Goal: Information Seeking & Learning: Learn about a topic

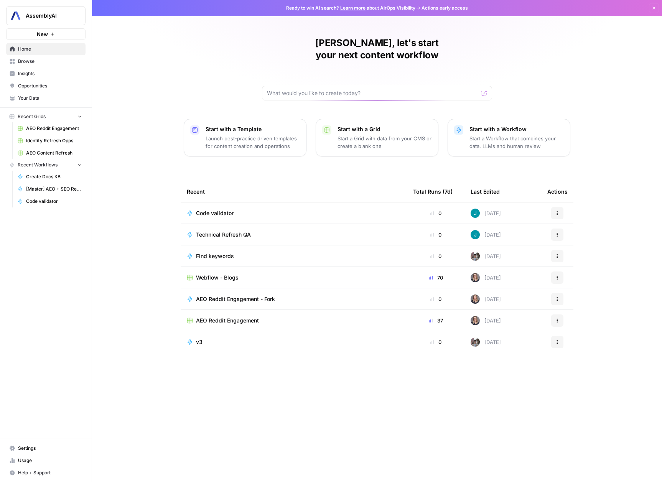
click at [30, 90] on link "Opportunities" at bounding box center [45, 86] width 79 height 12
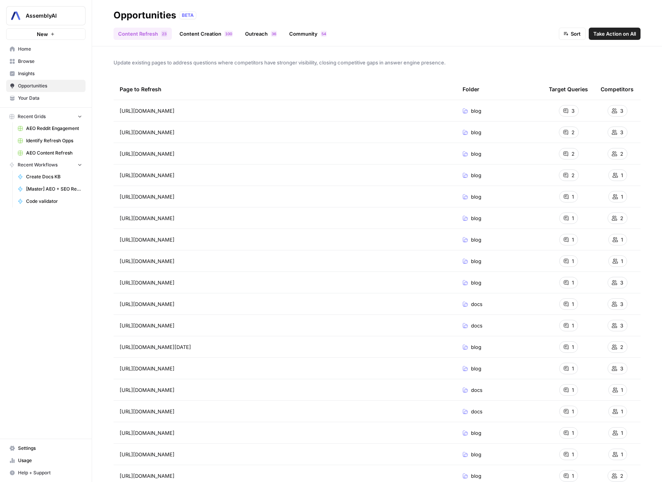
click at [213, 38] on link "Content Creation 0 0 1" at bounding box center [206, 34] width 63 height 12
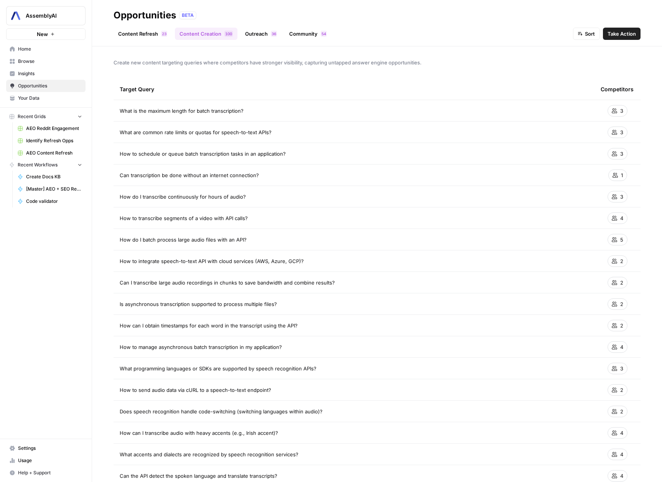
click at [289, 38] on link "Community 4 5" at bounding box center [308, 34] width 47 height 12
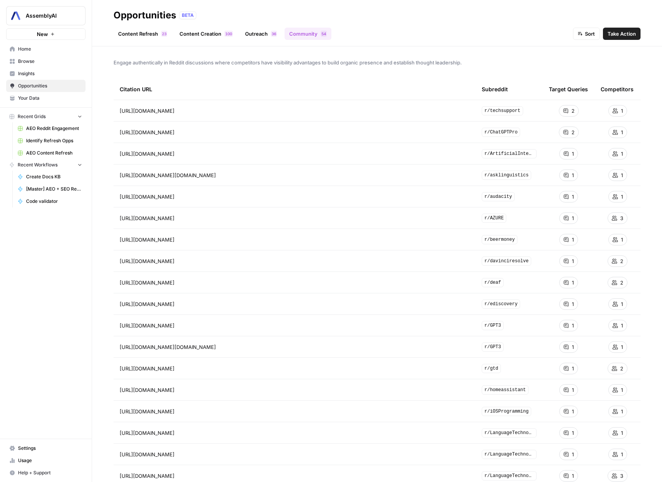
click at [214, 41] on header "Opportunities BETA Content Refresh 3 2 Content Creation 0 0 1 Outreach 6 3 Comm…" at bounding box center [377, 23] width 570 height 46
click at [209, 36] on link "Content Creation 0 0 1" at bounding box center [206, 34] width 63 height 12
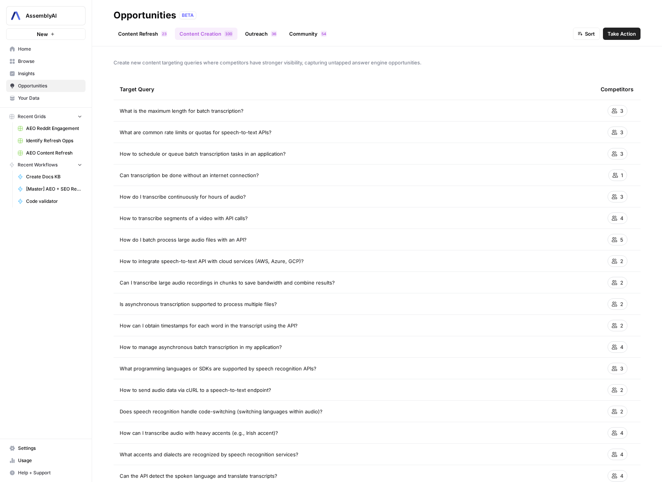
click at [425, 117] on td "What is the maximum length for batch transcription?" at bounding box center [354, 110] width 481 height 21
click at [612, 112] on div "3" at bounding box center [618, 111] width 20 height 12
click at [175, 111] on span "What is the maximum length for batch transcription?" at bounding box center [182, 111] width 124 height 8
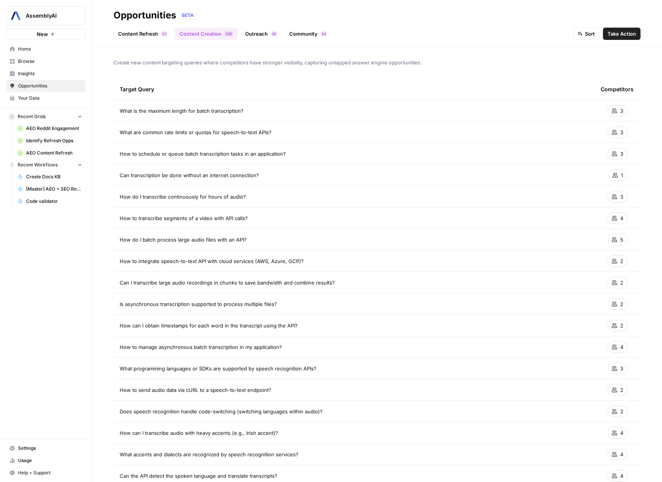
click at [249, 147] on td "How to schedule or queue batch transcription tasks in an application?" at bounding box center [354, 153] width 481 height 21
click at [132, 35] on link "Content Refresh 3 2" at bounding box center [143, 34] width 58 height 12
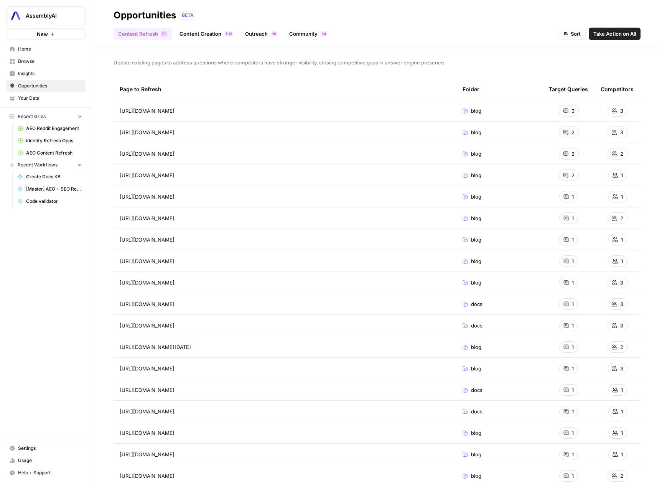
click at [218, 30] on link "Content Creation 0 0 1" at bounding box center [206, 34] width 63 height 12
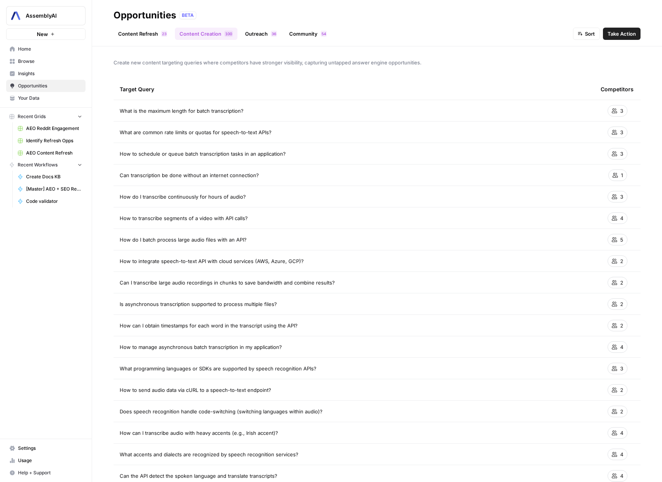
click at [246, 32] on link "Outreach 6 3" at bounding box center [261, 34] width 41 height 12
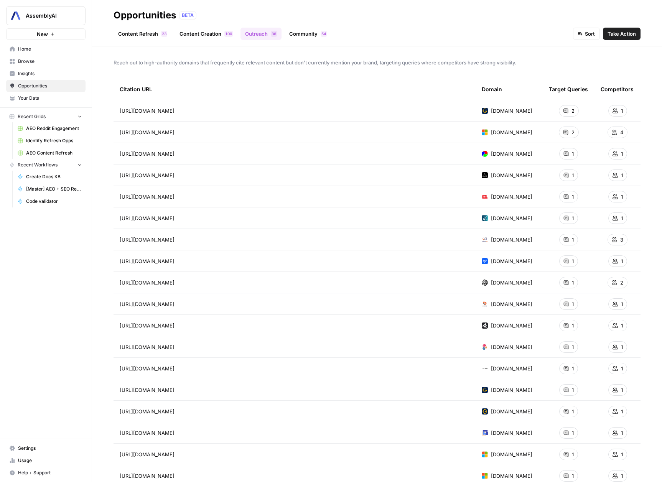
click at [295, 37] on link "Community 4 5" at bounding box center [308, 34] width 47 height 12
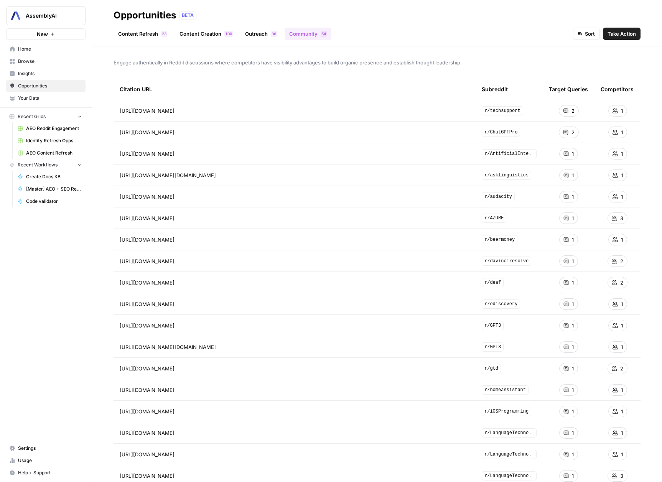
click at [263, 38] on link "Outreach 6 3" at bounding box center [261, 34] width 41 height 12
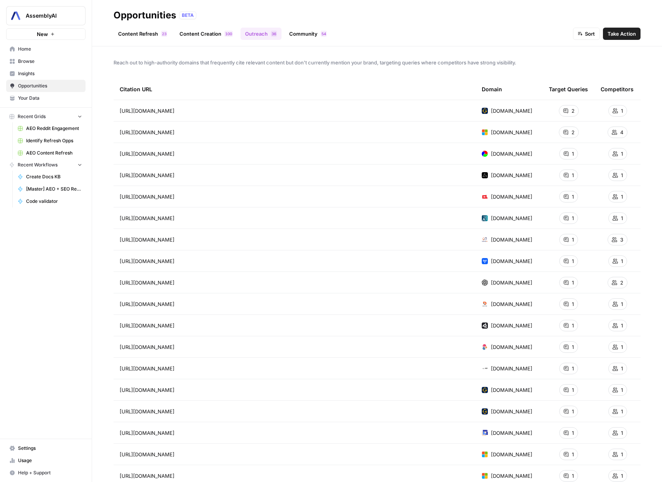
click at [165, 26] on div "Content Refresh 3 2 Content Creation 0 0 1 Outreach 6 3 Community 4 5 Sort Take…" at bounding box center [377, 30] width 527 height 18
click at [158, 33] on link "Content Refresh 3 2" at bounding box center [143, 34] width 58 height 12
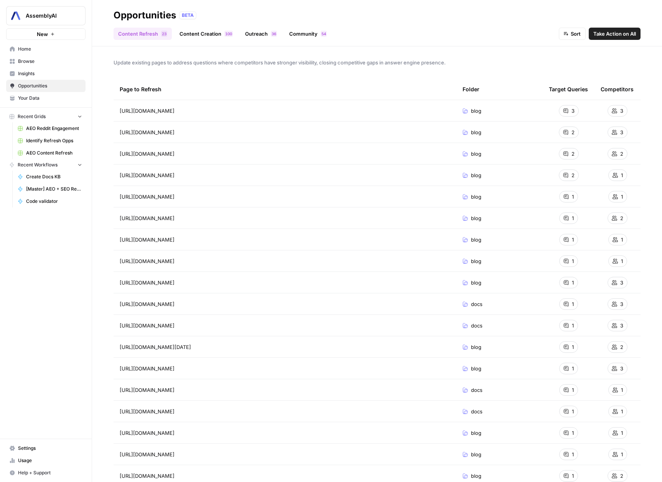
click at [52, 77] on link "Insights" at bounding box center [45, 74] width 79 height 12
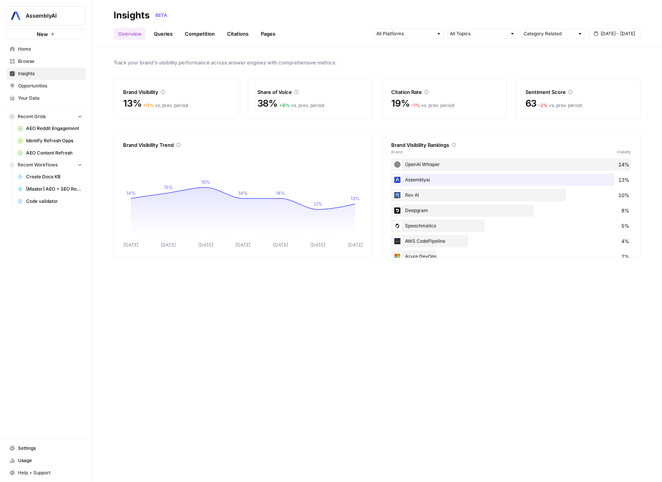
click at [171, 43] on header "Insights BETA Overview Queries Competition Citations Pages Category Related [DA…" at bounding box center [377, 23] width 570 height 46
click at [167, 39] on link "Queries" at bounding box center [163, 34] width 28 height 12
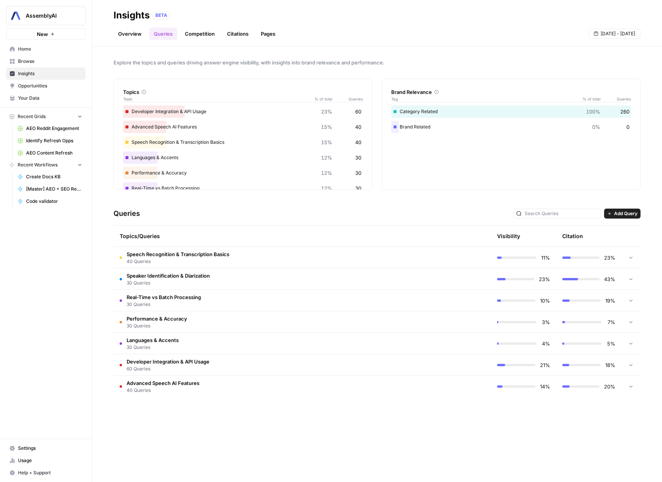
click at [191, 37] on link "Competition" at bounding box center [199, 34] width 39 height 12
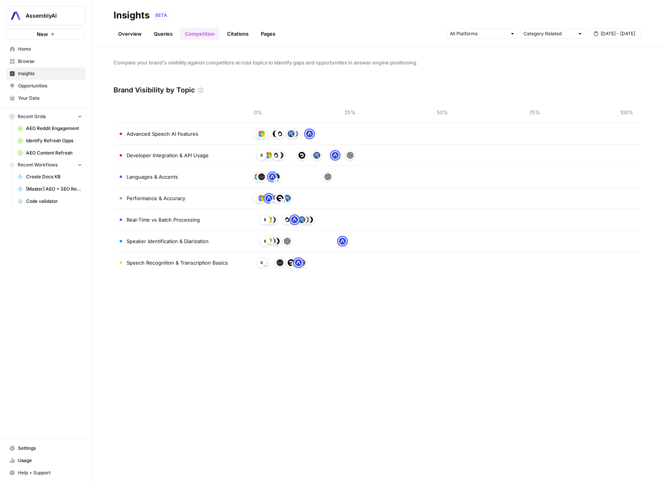
click at [251, 29] on link "Citations" at bounding box center [238, 34] width 31 height 12
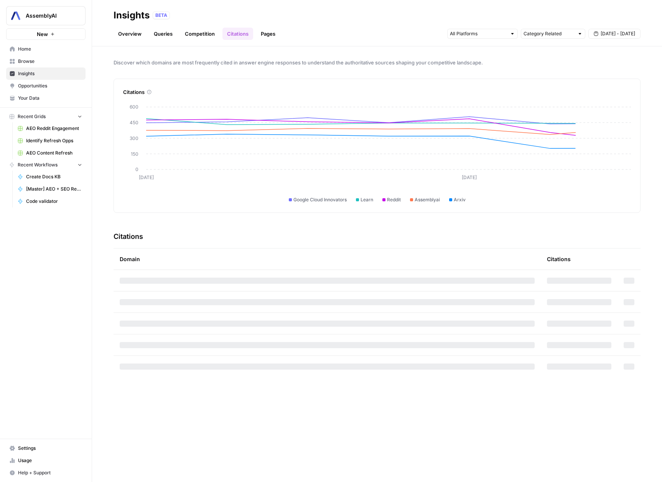
click at [271, 33] on link "Pages" at bounding box center [268, 34] width 24 height 12
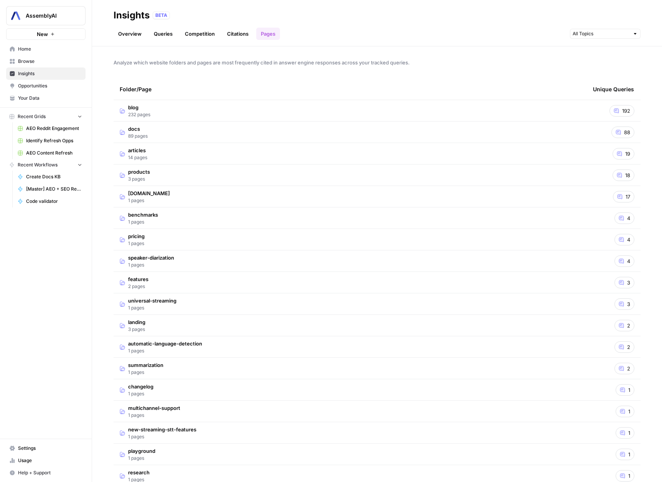
click at [216, 34] on link "Competition" at bounding box center [199, 34] width 39 height 12
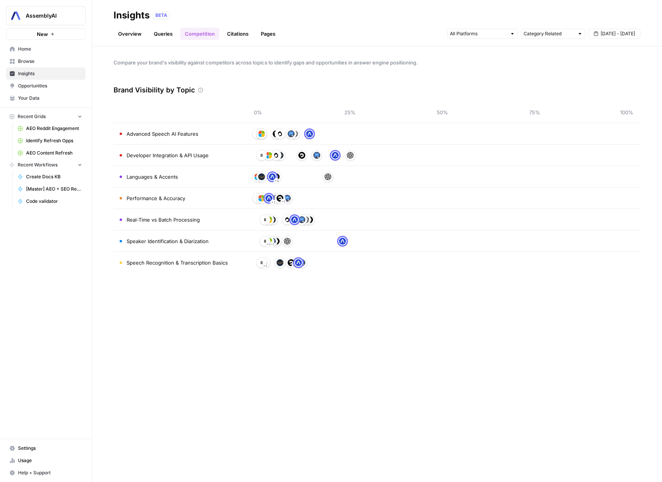
click at [138, 31] on link "Overview" at bounding box center [130, 34] width 33 height 12
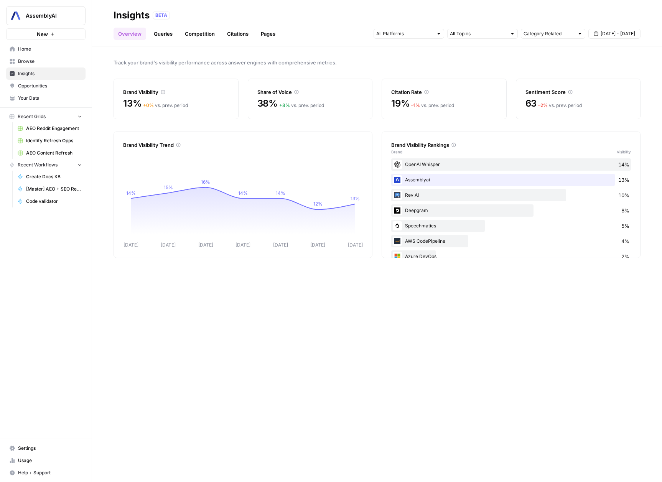
click at [174, 36] on link "Queries" at bounding box center [163, 34] width 28 height 12
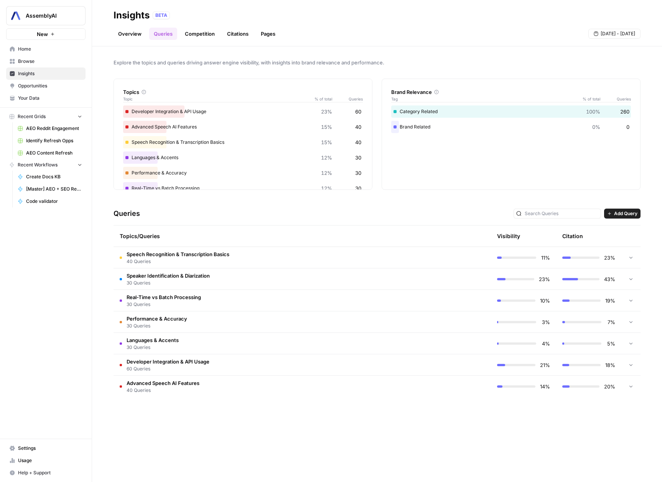
click at [116, 35] on link "Overview" at bounding box center [130, 34] width 33 height 12
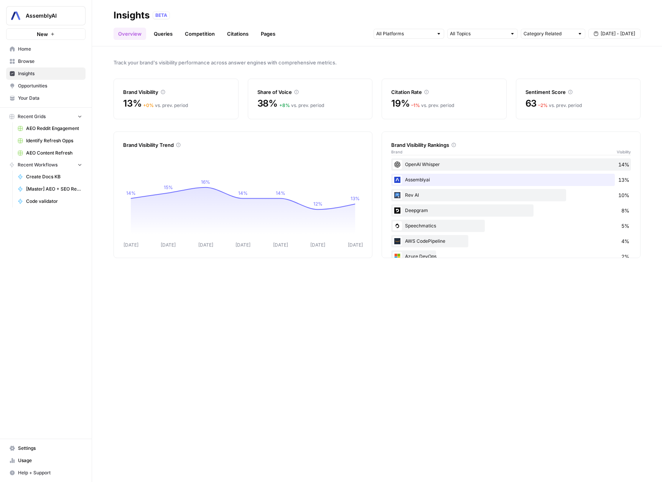
click at [170, 35] on link "Queries" at bounding box center [163, 34] width 28 height 12
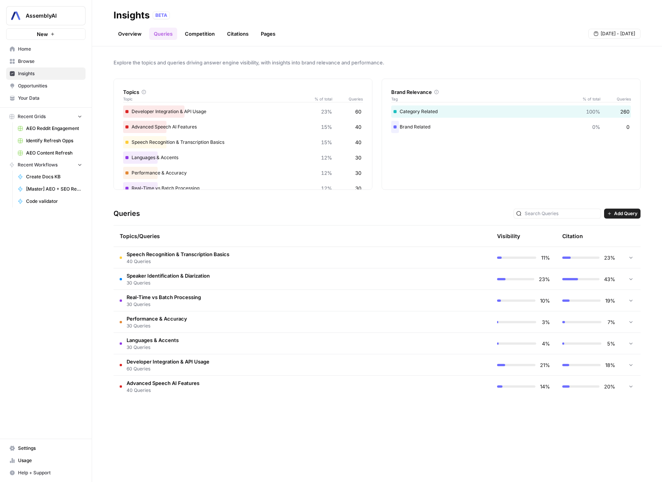
click at [116, 30] on link "Overview" at bounding box center [130, 34] width 33 height 12
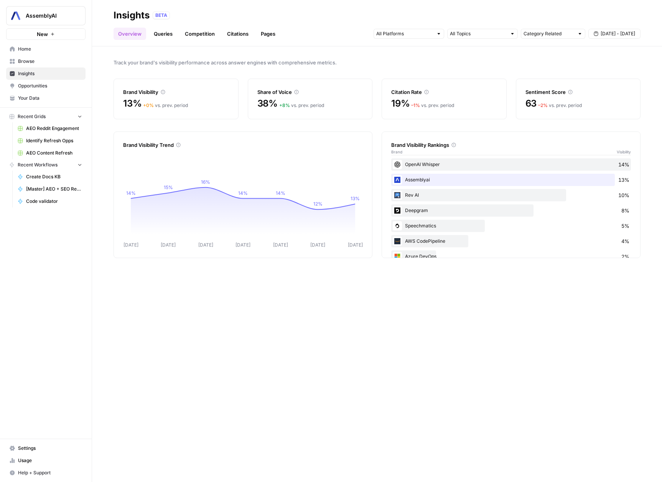
click at [161, 37] on link "Queries" at bounding box center [163, 34] width 28 height 12
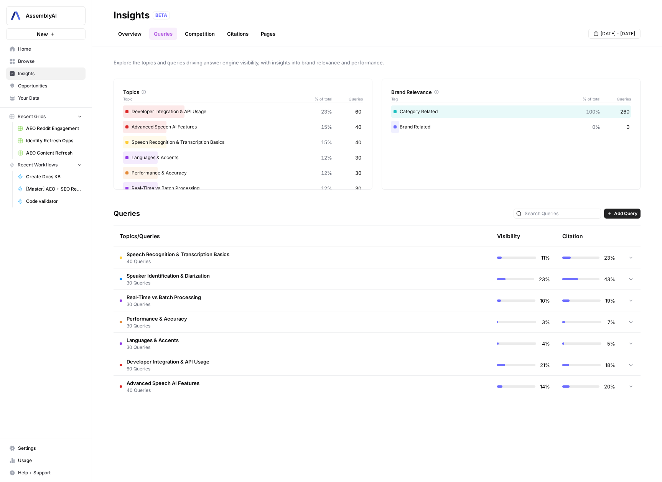
click at [187, 36] on link "Competition" at bounding box center [199, 34] width 39 height 12
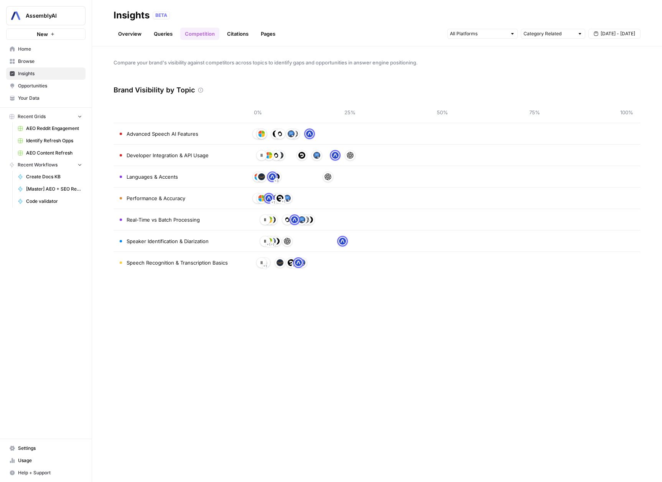
click at [223, 35] on link "Citations" at bounding box center [238, 34] width 31 height 12
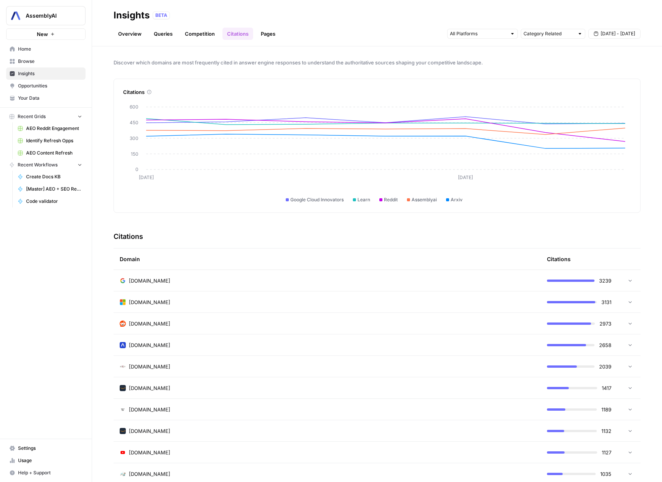
click at [271, 42] on header "Insights BETA Overview Queries Competition Citations Pages Category Related [DA…" at bounding box center [377, 23] width 570 height 46
click at [267, 36] on link "Pages" at bounding box center [268, 34] width 24 height 12
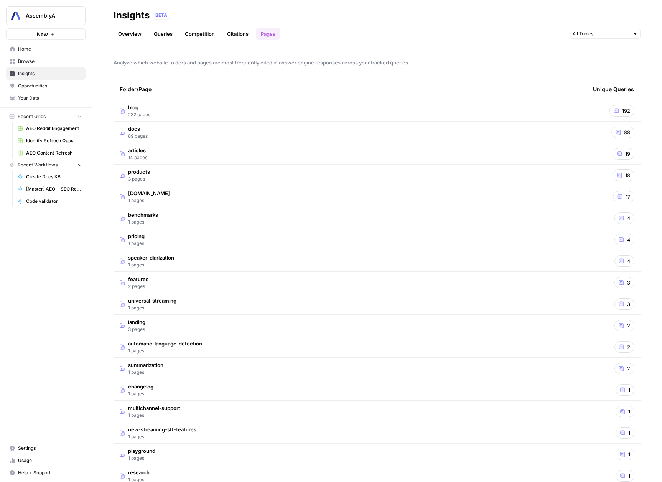
click at [142, 39] on link "Overview" at bounding box center [130, 34] width 33 height 12
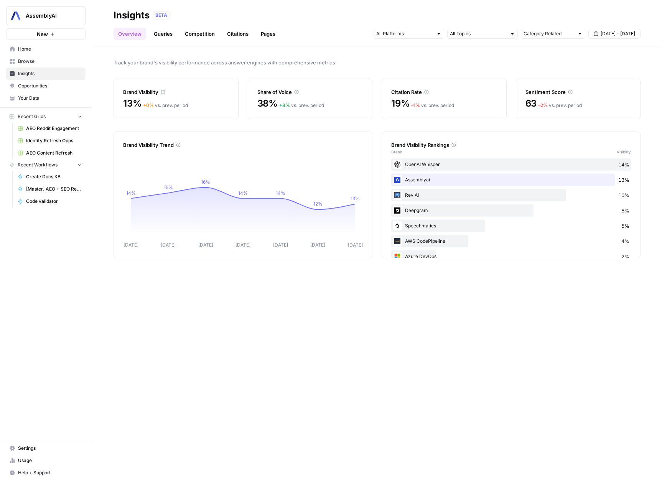
click at [158, 41] on header "Insights BETA Overview Queries Competition Citations Pages Category Related [DA…" at bounding box center [377, 23] width 570 height 46
click at [165, 35] on link "Queries" at bounding box center [163, 34] width 28 height 12
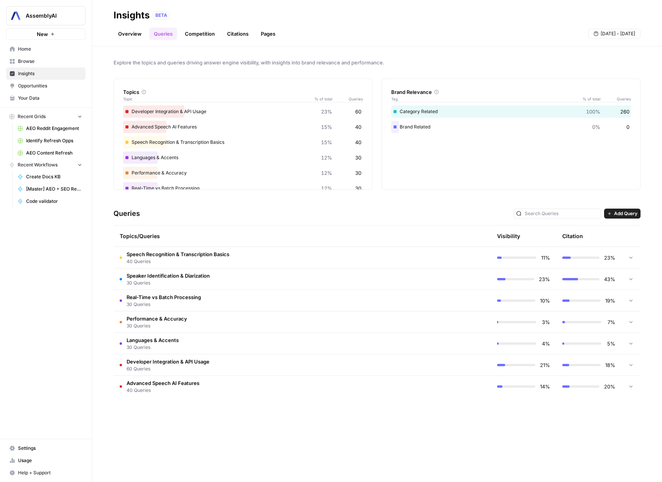
click at [233, 32] on link "Citations" at bounding box center [238, 34] width 31 height 12
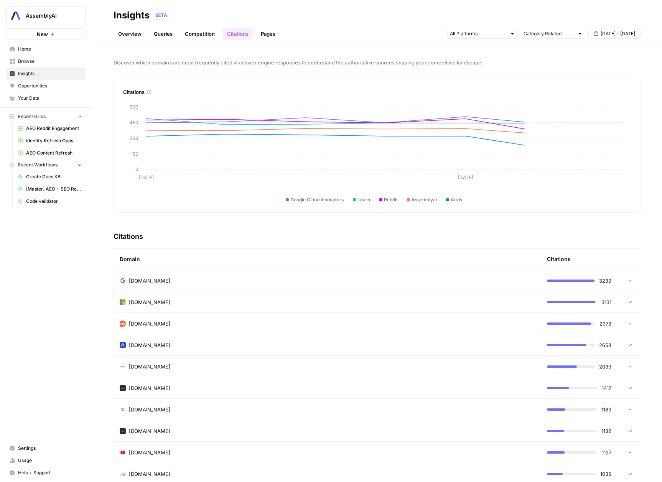
click at [189, 35] on link "Competition" at bounding box center [199, 34] width 39 height 12
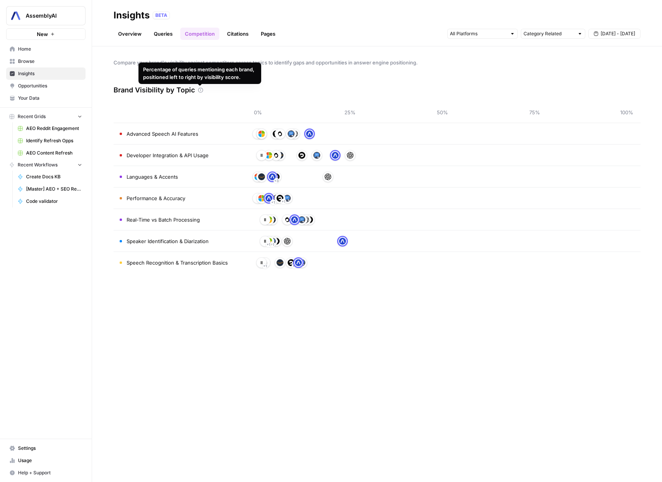
click at [200, 91] on icon at bounding box center [200, 90] width 5 height 5
click at [158, 36] on link "Queries" at bounding box center [163, 34] width 28 height 12
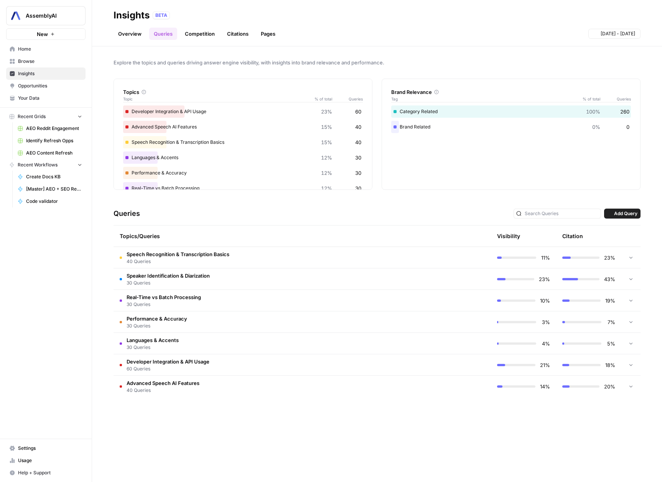
click at [139, 35] on link "Overview" at bounding box center [130, 34] width 33 height 12
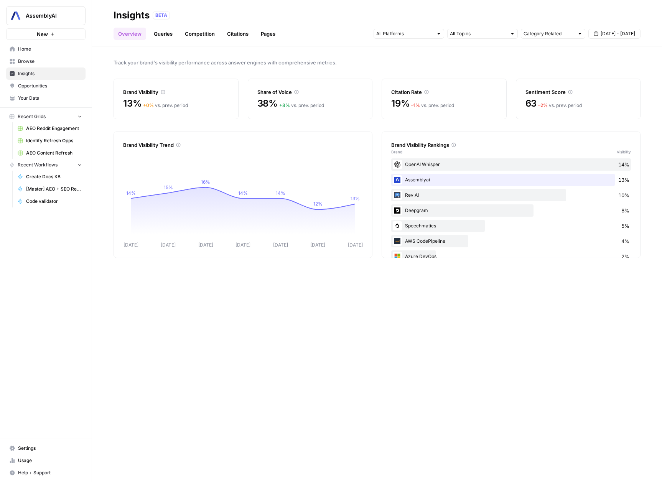
click at [167, 33] on link "Queries" at bounding box center [163, 34] width 28 height 12
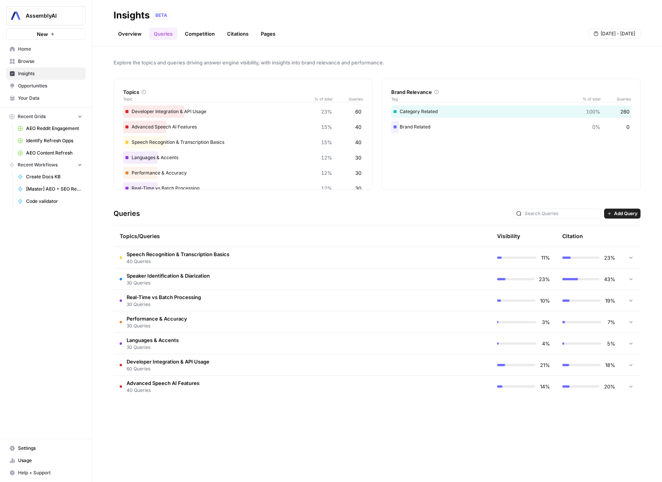
click at [230, 30] on link "Citations" at bounding box center [238, 34] width 31 height 12
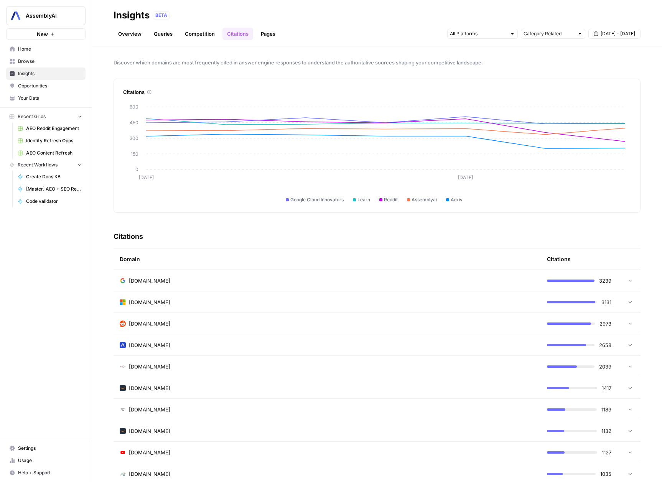
click at [280, 31] on div "Overview Queries Competition Citations Pages Category Related [DATE] - [DATE]" at bounding box center [377, 30] width 527 height 18
click at [261, 36] on link "Pages" at bounding box center [268, 34] width 24 height 12
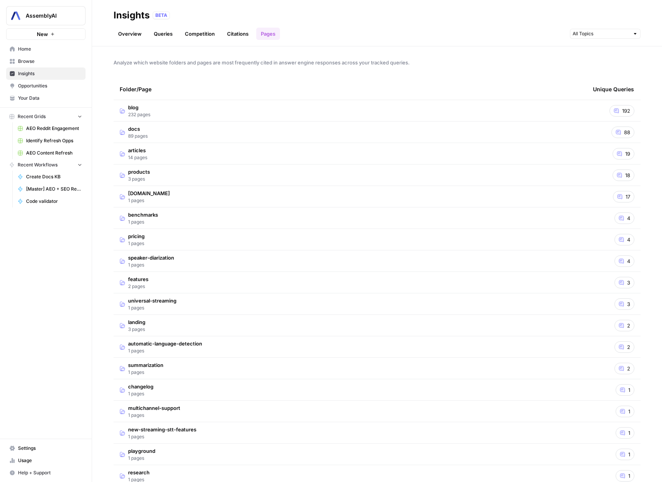
click at [139, 115] on span "232 pages" at bounding box center [139, 114] width 22 height 7
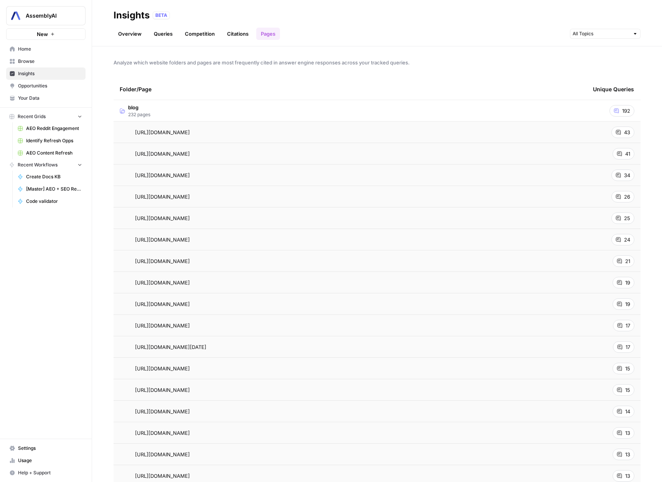
click at [124, 30] on link "Overview" at bounding box center [130, 34] width 33 height 12
